Goal: Information Seeking & Learning: Learn about a topic

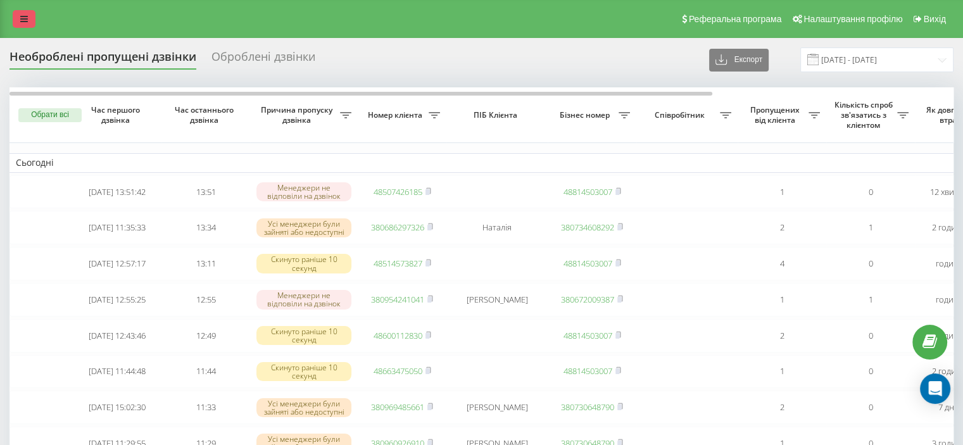
click at [22, 18] on icon at bounding box center [24, 19] width 8 height 9
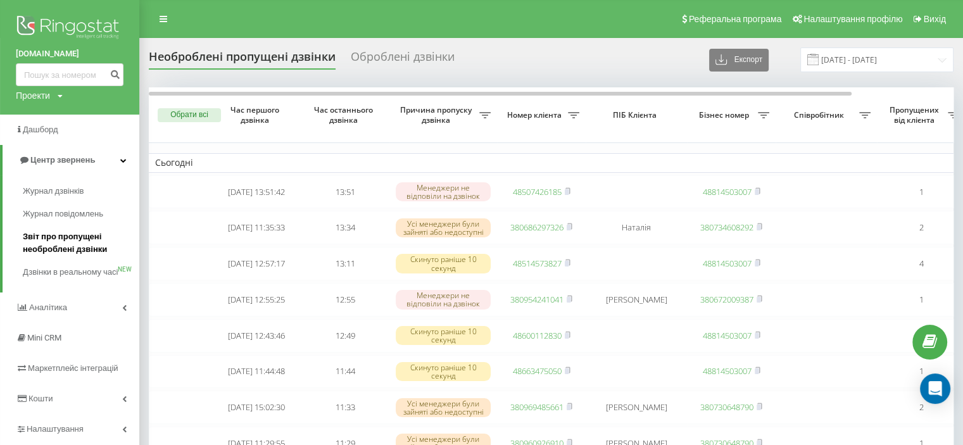
click at [66, 238] on span "Звіт про пропущені необроблені дзвінки" at bounding box center [78, 242] width 110 height 25
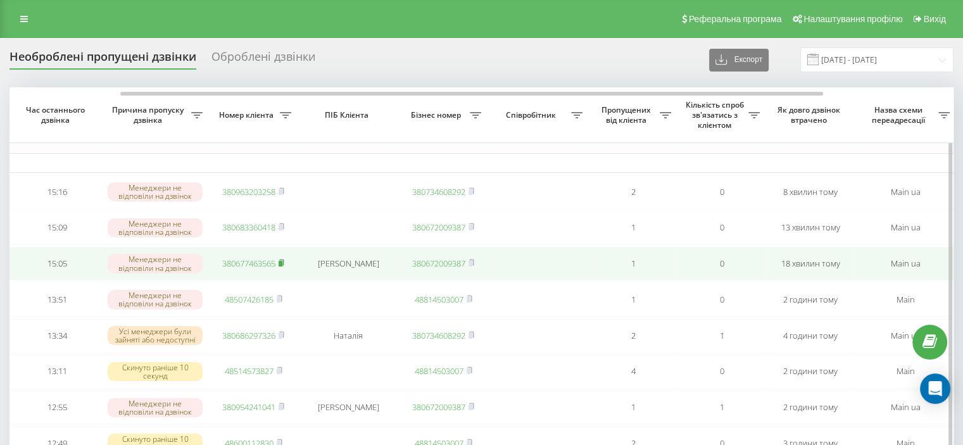
click at [281, 267] on rect at bounding box center [281, 264] width 4 height 6
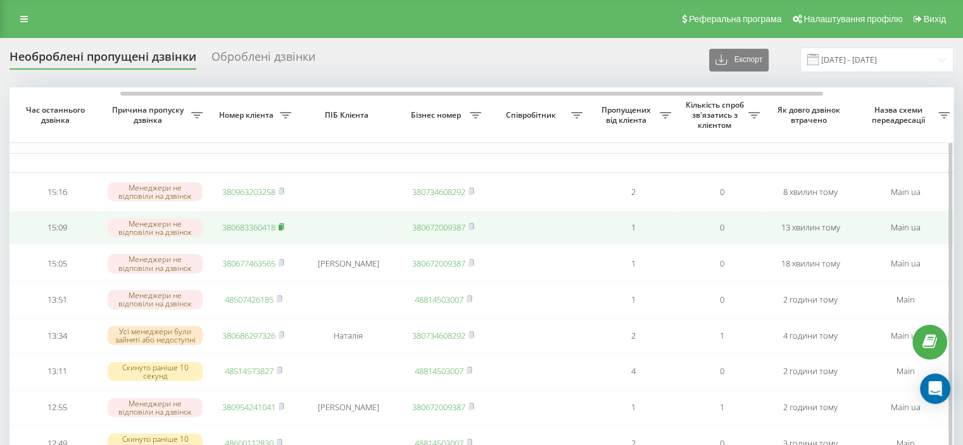
click at [284, 230] on icon at bounding box center [282, 227] width 6 height 8
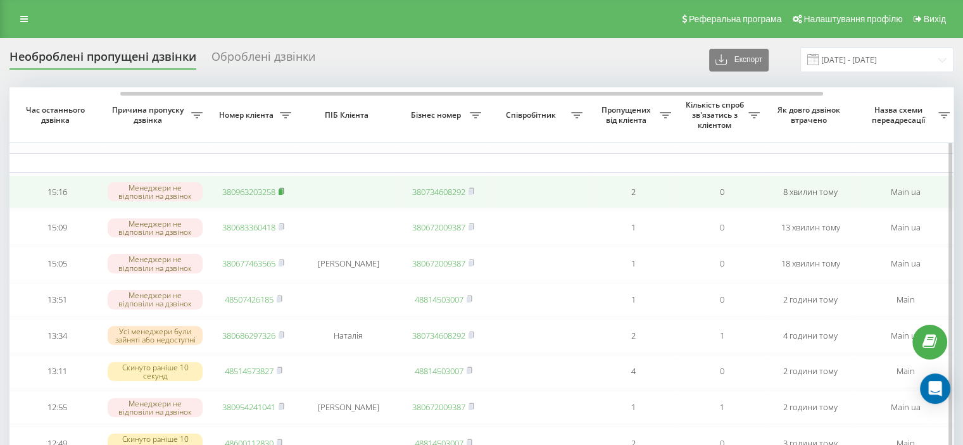
click at [282, 191] on rect at bounding box center [281, 192] width 4 height 6
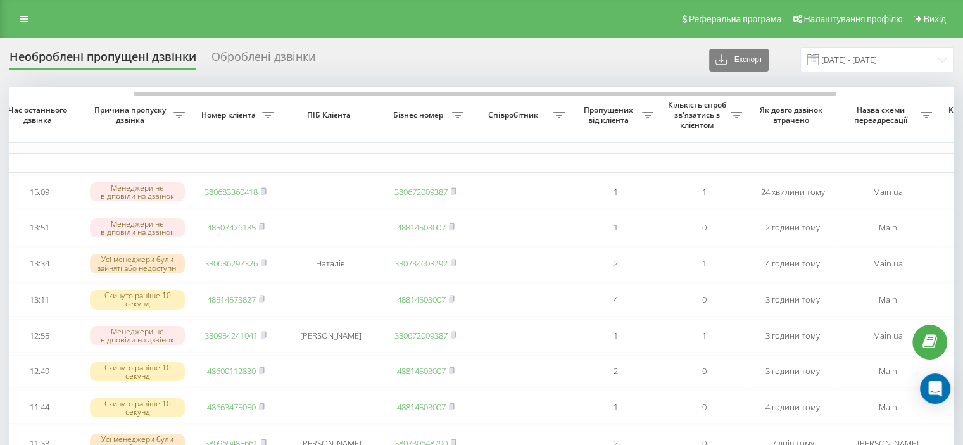
scroll to position [0, 167]
click at [263, 58] on div "Оброблені дзвінки" at bounding box center [263, 60] width 104 height 20
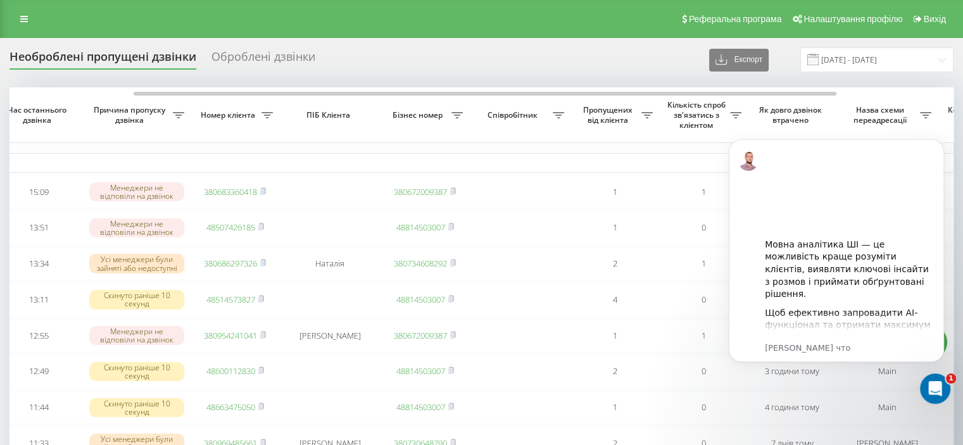
scroll to position [0, 0]
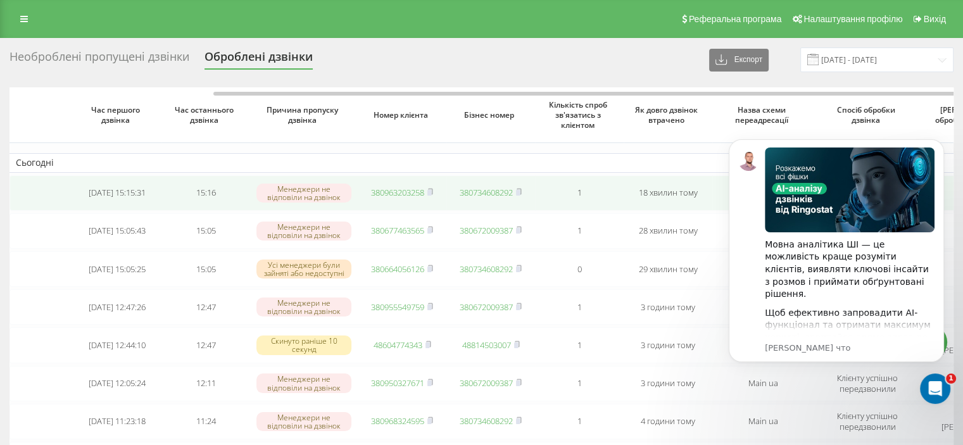
scroll to position [0, 151]
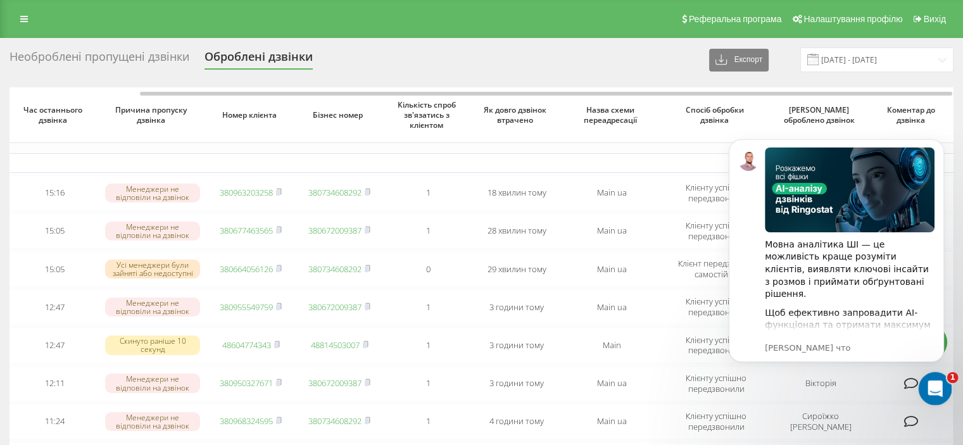
click at [929, 389] on icon "Открыть службу сообщений Intercom" at bounding box center [933, 387] width 9 height 10
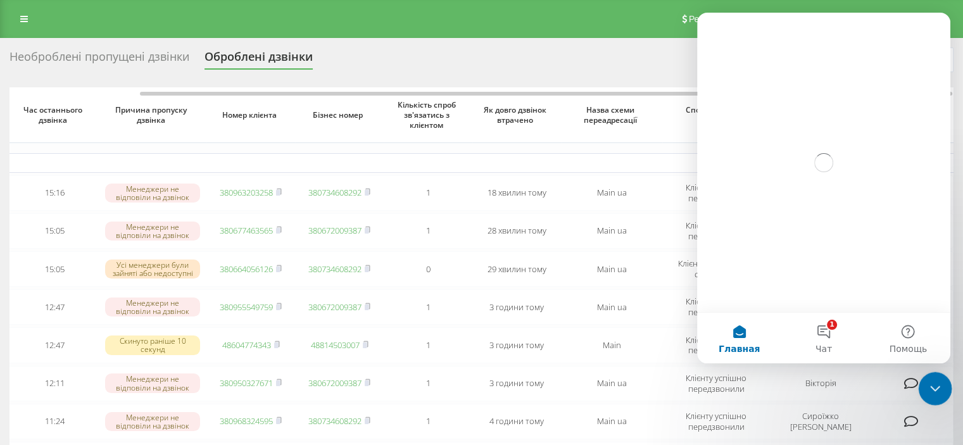
scroll to position [0, 0]
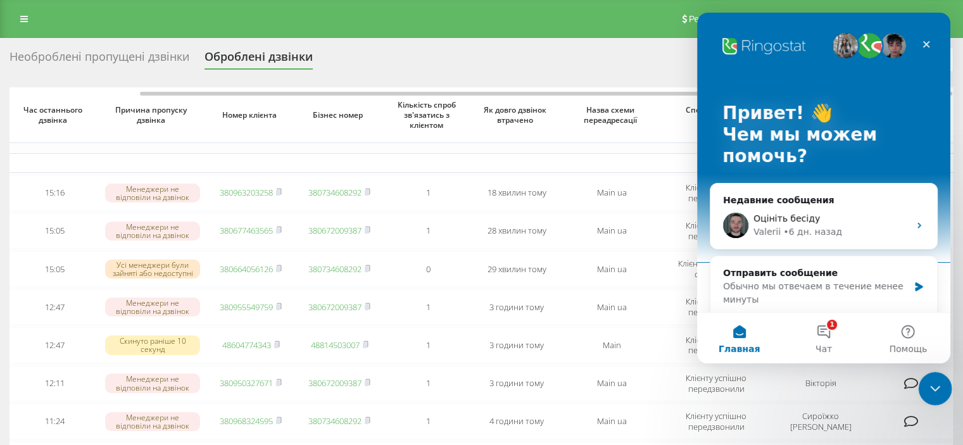
click at [939, 375] on div "Закрыть службу сообщений Intercom" at bounding box center [933, 387] width 30 height 30
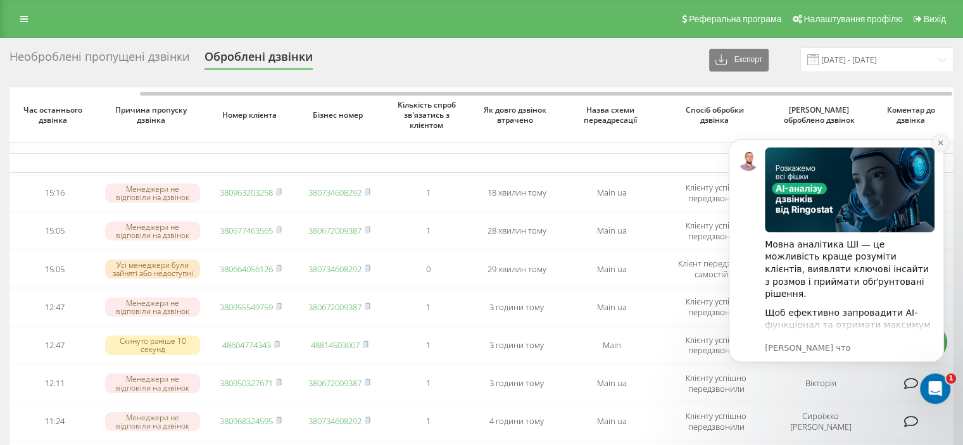
click at [938, 139] on icon "Dismiss notification" at bounding box center [940, 142] width 7 height 7
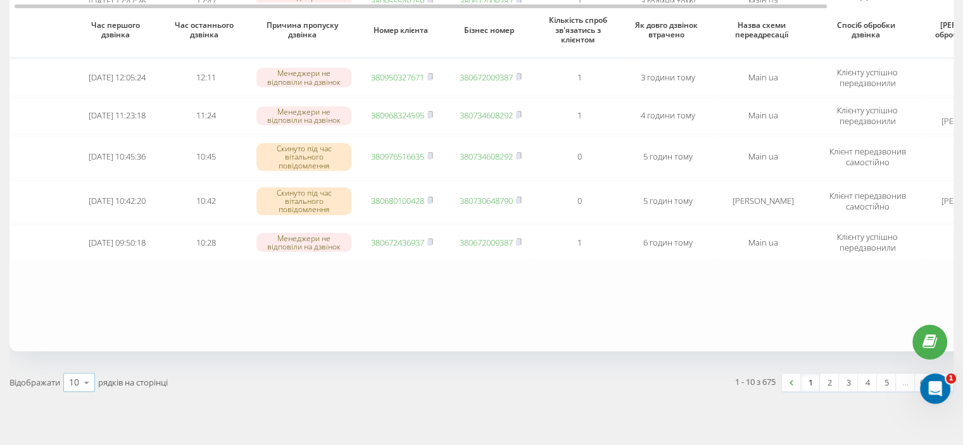
click at [79, 380] on icon at bounding box center [86, 382] width 19 height 25
click at [78, 346] on span "50" at bounding box center [74, 346] width 10 height 12
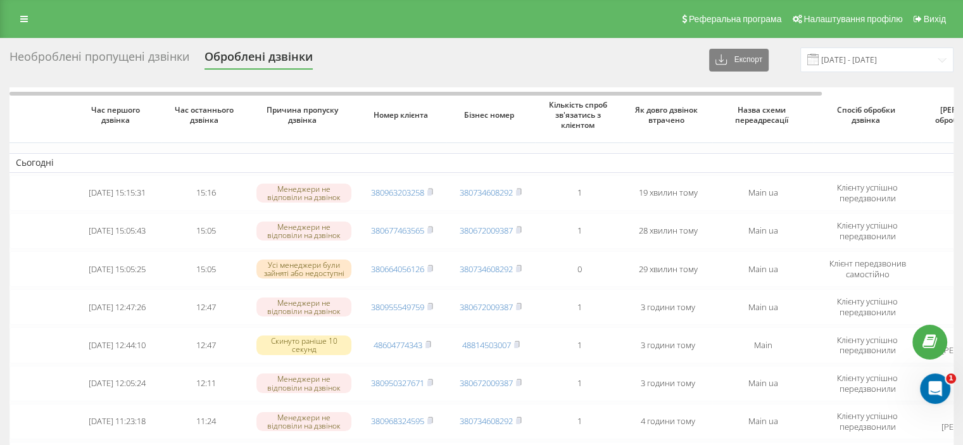
click at [162, 56] on div "Необроблені пропущені дзвінки" at bounding box center [99, 60] width 180 height 20
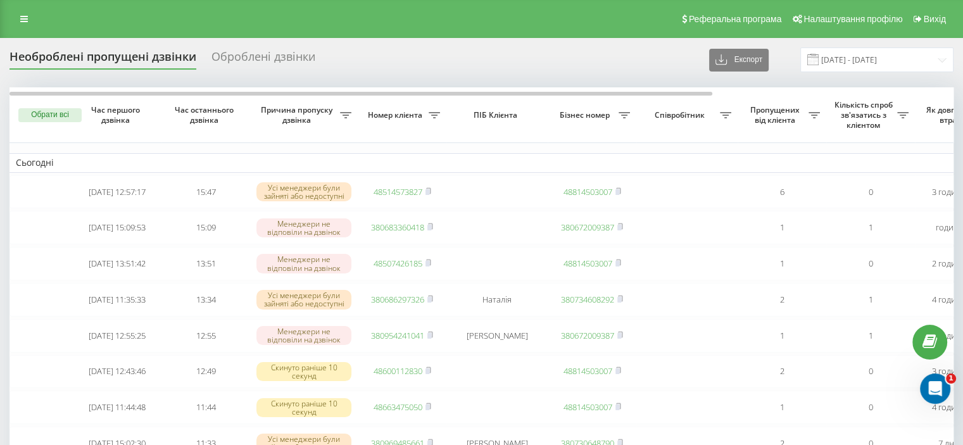
click at [293, 56] on div "Оброблені дзвінки" at bounding box center [263, 60] width 104 height 20
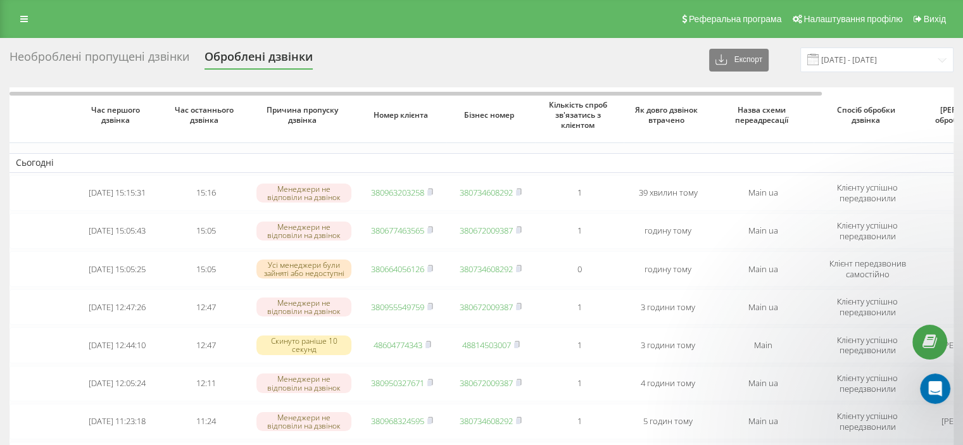
click at [147, 64] on div "Необроблені пропущені дзвінки" at bounding box center [99, 60] width 180 height 20
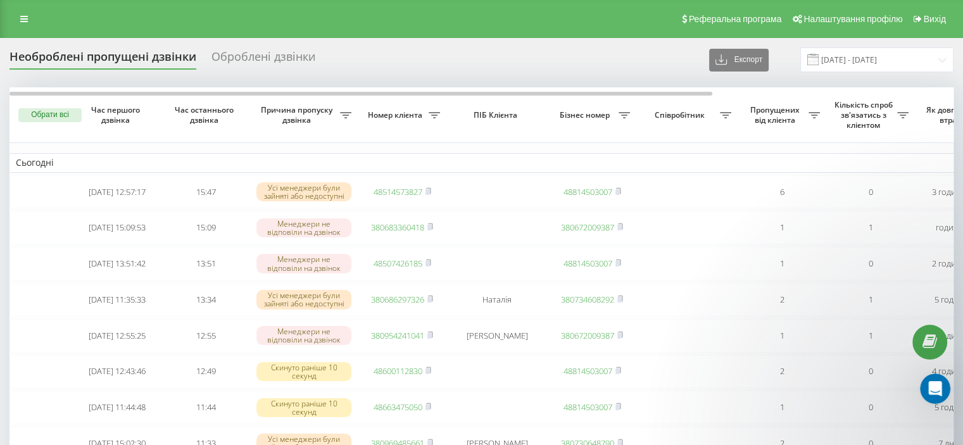
click at [277, 59] on div "Оброблені дзвінки" at bounding box center [263, 60] width 104 height 20
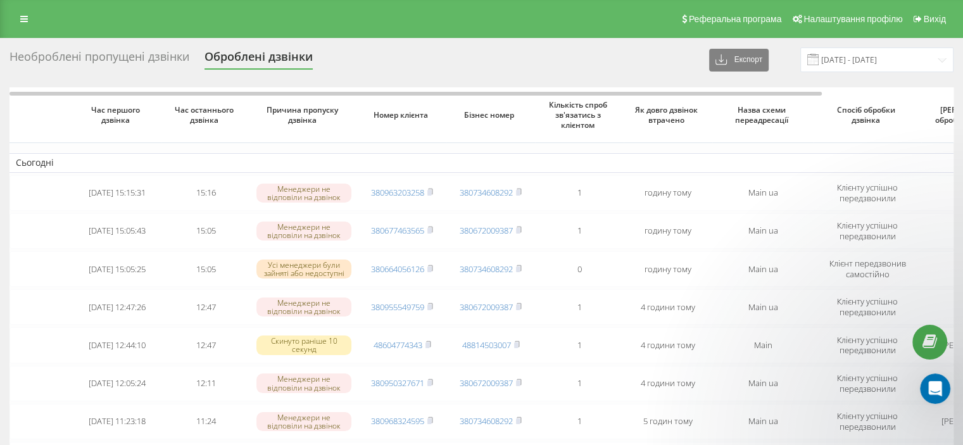
click at [167, 58] on div "Необроблені пропущені дзвінки" at bounding box center [99, 60] width 180 height 20
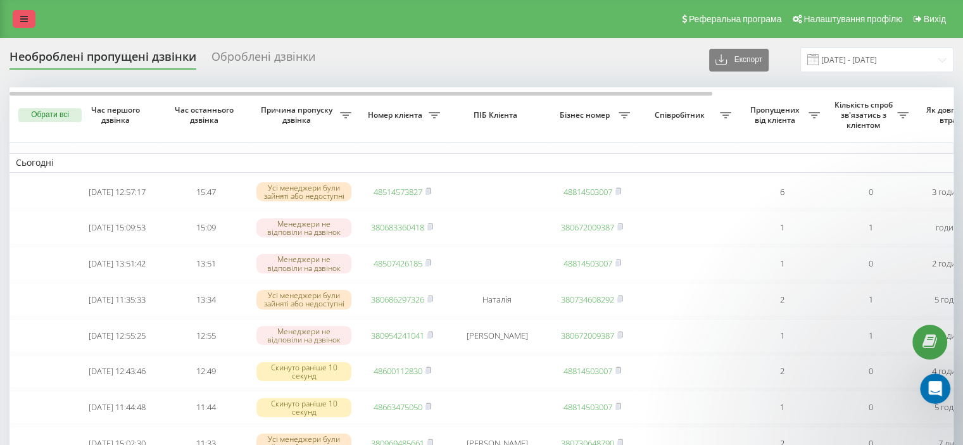
click at [22, 15] on icon at bounding box center [24, 19] width 8 height 9
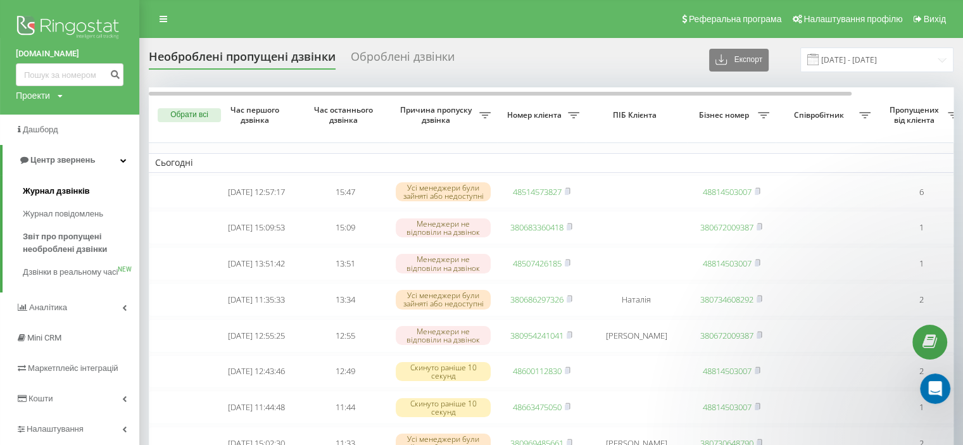
click at [52, 189] on span "Журнал дзвінків" at bounding box center [56, 191] width 67 height 13
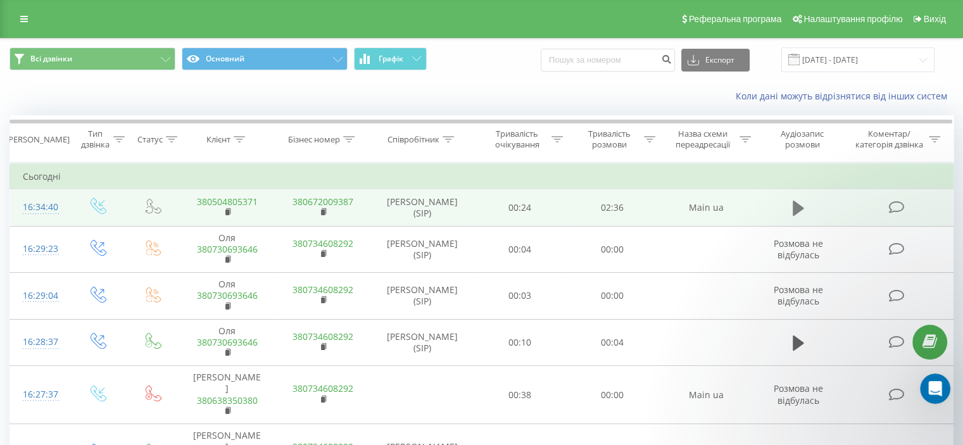
click at [796, 208] on icon at bounding box center [798, 208] width 11 height 15
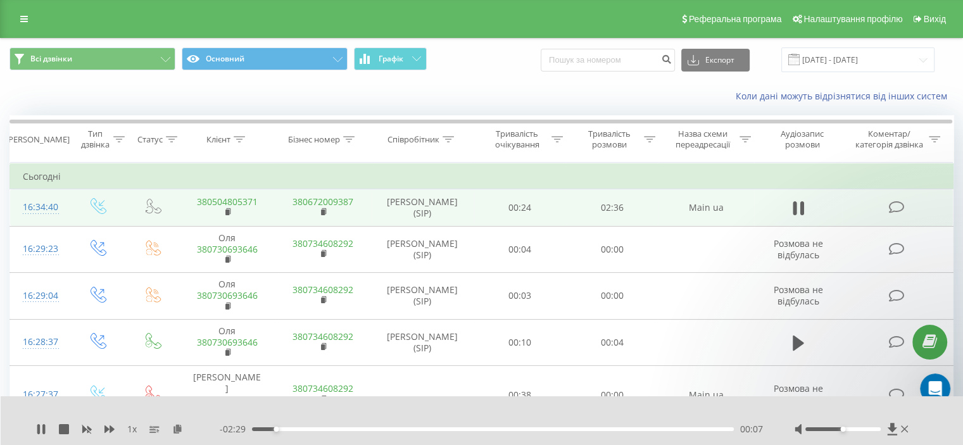
click at [865, 432] on div at bounding box center [853, 429] width 117 height 13
click at [857, 431] on div at bounding box center [842, 429] width 75 height 4
click at [44, 436] on div "1 x - 00:54 01:42 01:42" at bounding box center [482, 420] width 963 height 49
click at [43, 432] on icon at bounding box center [43, 429] width 3 height 10
click at [871, 431] on div at bounding box center [853, 429] width 117 height 13
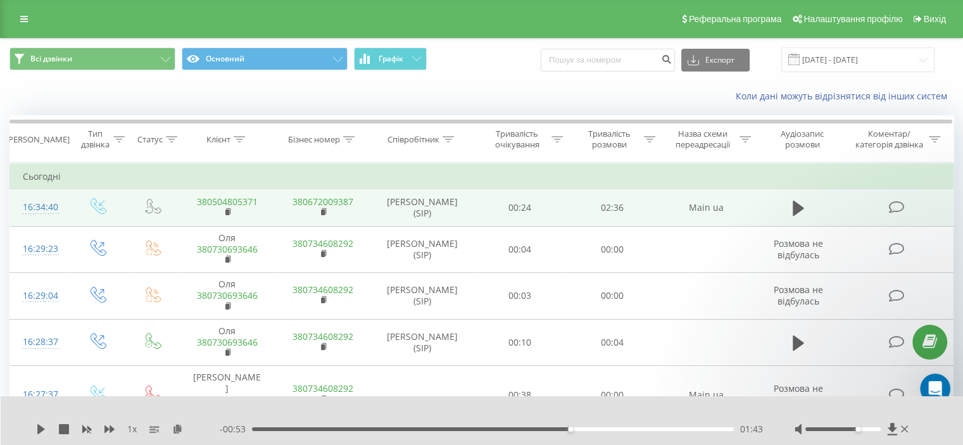
click at [876, 431] on div at bounding box center [842, 429] width 75 height 4
drag, startPoint x: 876, startPoint y: 431, endPoint x: 897, endPoint y: 432, distance: 20.9
click at [897, 432] on div at bounding box center [853, 429] width 117 height 13
click at [42, 427] on icon at bounding box center [41, 429] width 10 height 10
click at [515, 425] on div "- 00:51 01:46 01:46" at bounding box center [491, 429] width 543 height 13
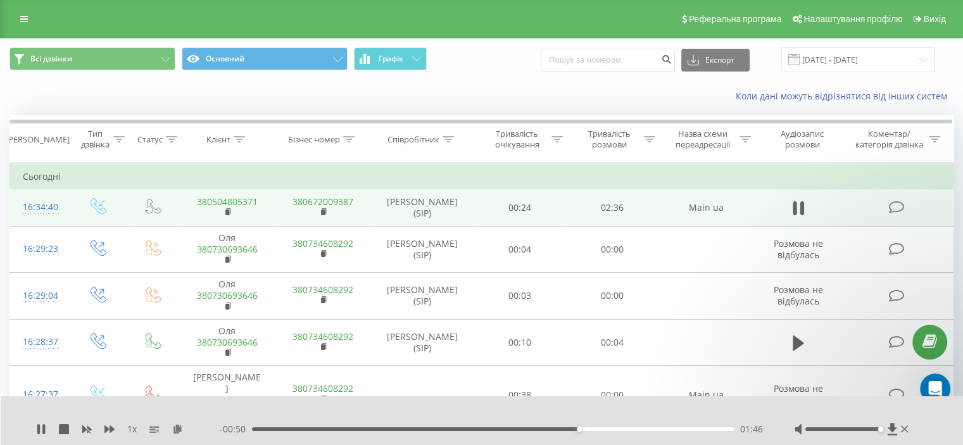
click at [505, 429] on div "01:46" at bounding box center [493, 429] width 482 height 4
click at [473, 431] on div "- 01:13 01:23 01:23" at bounding box center [491, 429] width 543 height 13
click at [42, 429] on icon at bounding box center [43, 429] width 3 height 10
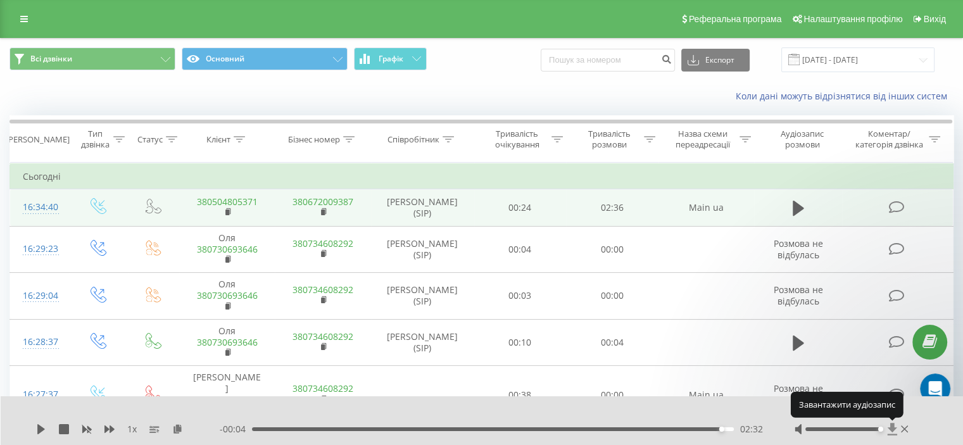
click at [889, 425] on icon at bounding box center [892, 429] width 11 height 13
